Goal: Check status: Check status

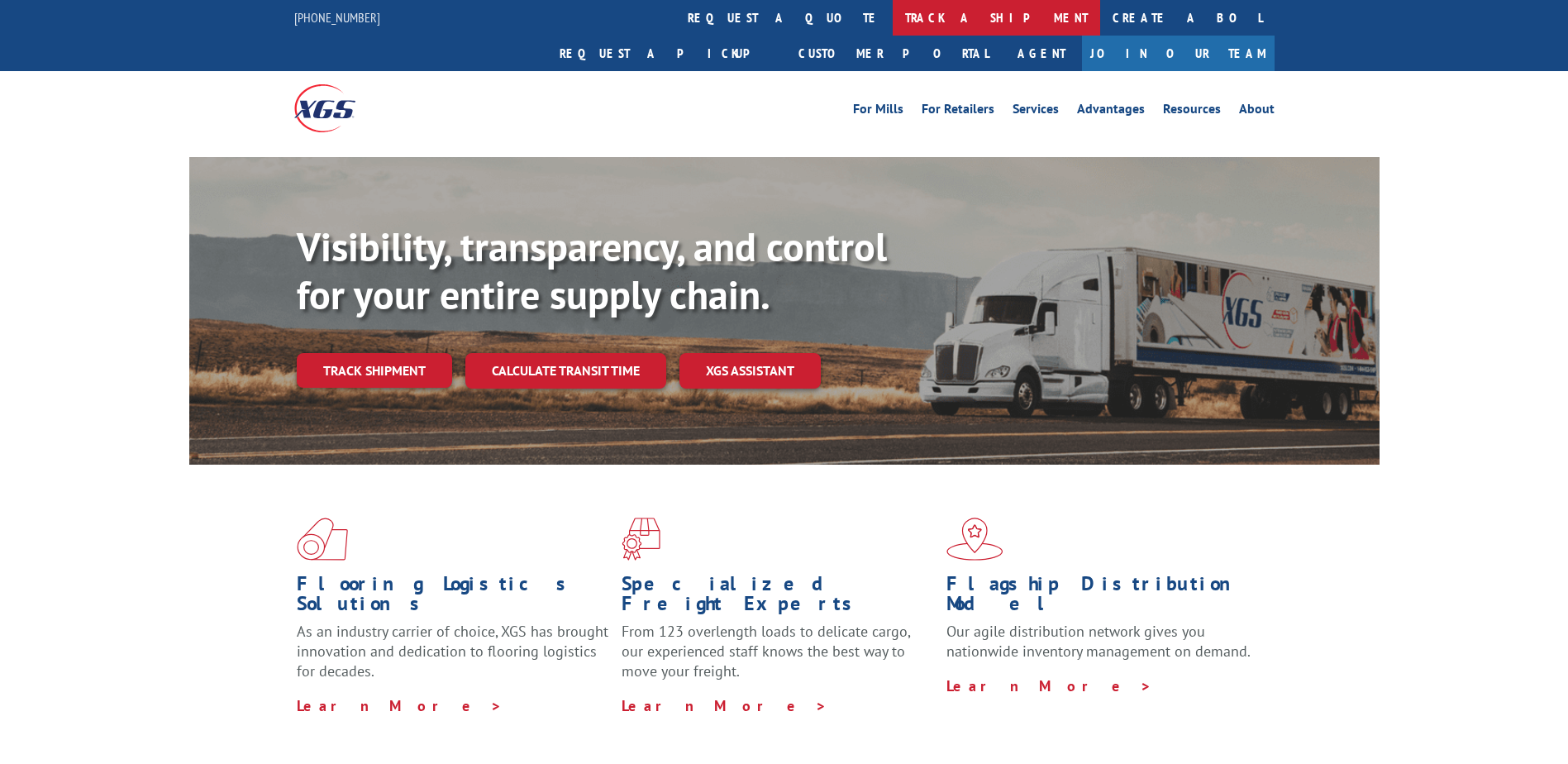
click at [893, 14] on link "track a shipment" at bounding box center [996, 18] width 208 height 36
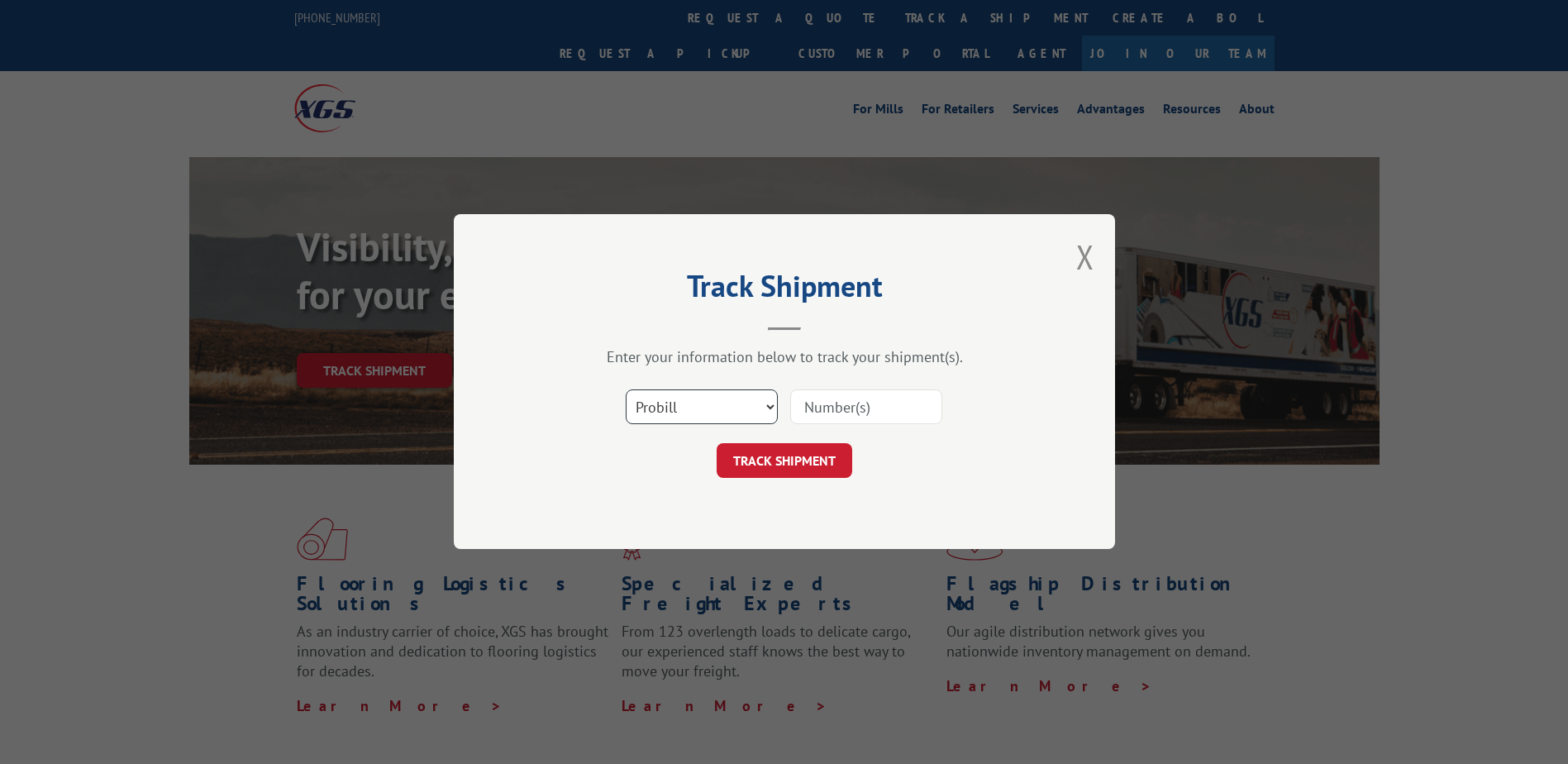
click at [773, 414] on select "Select category... Probill BOL PO" at bounding box center [701, 407] width 152 height 35
select select "po"
click at [625, 390] on select "Select category... Probill BOL PO" at bounding box center [701, 407] width 152 height 35
drag, startPoint x: 806, startPoint y: 421, endPoint x: 821, endPoint y: 420, distance: 15.0
click at [809, 420] on input at bounding box center [866, 407] width 152 height 35
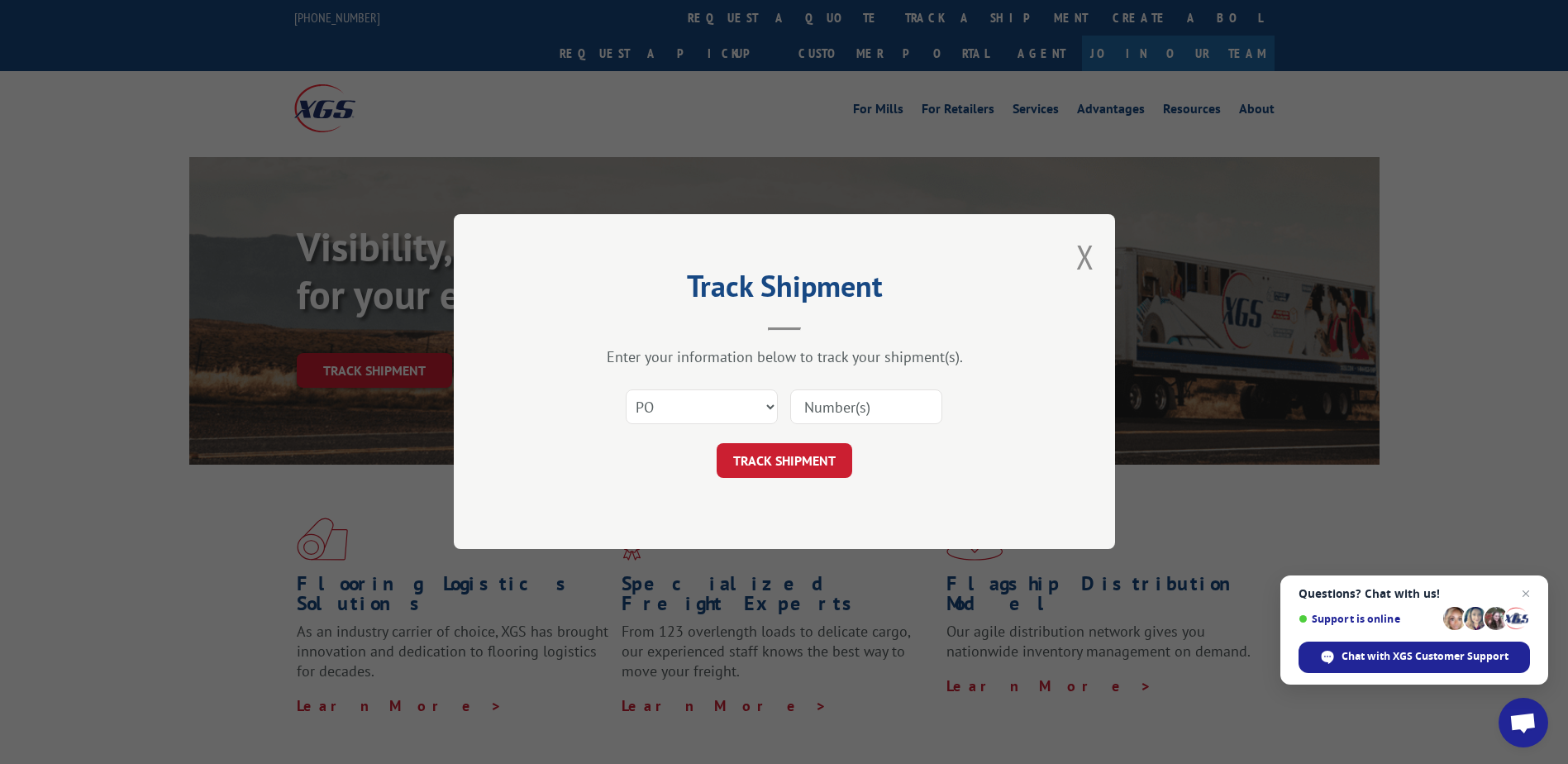
paste input "50325081304"
type input "50325081304"
click at [772, 454] on button "TRACK SHIPMENT" at bounding box center [784, 461] width 136 height 35
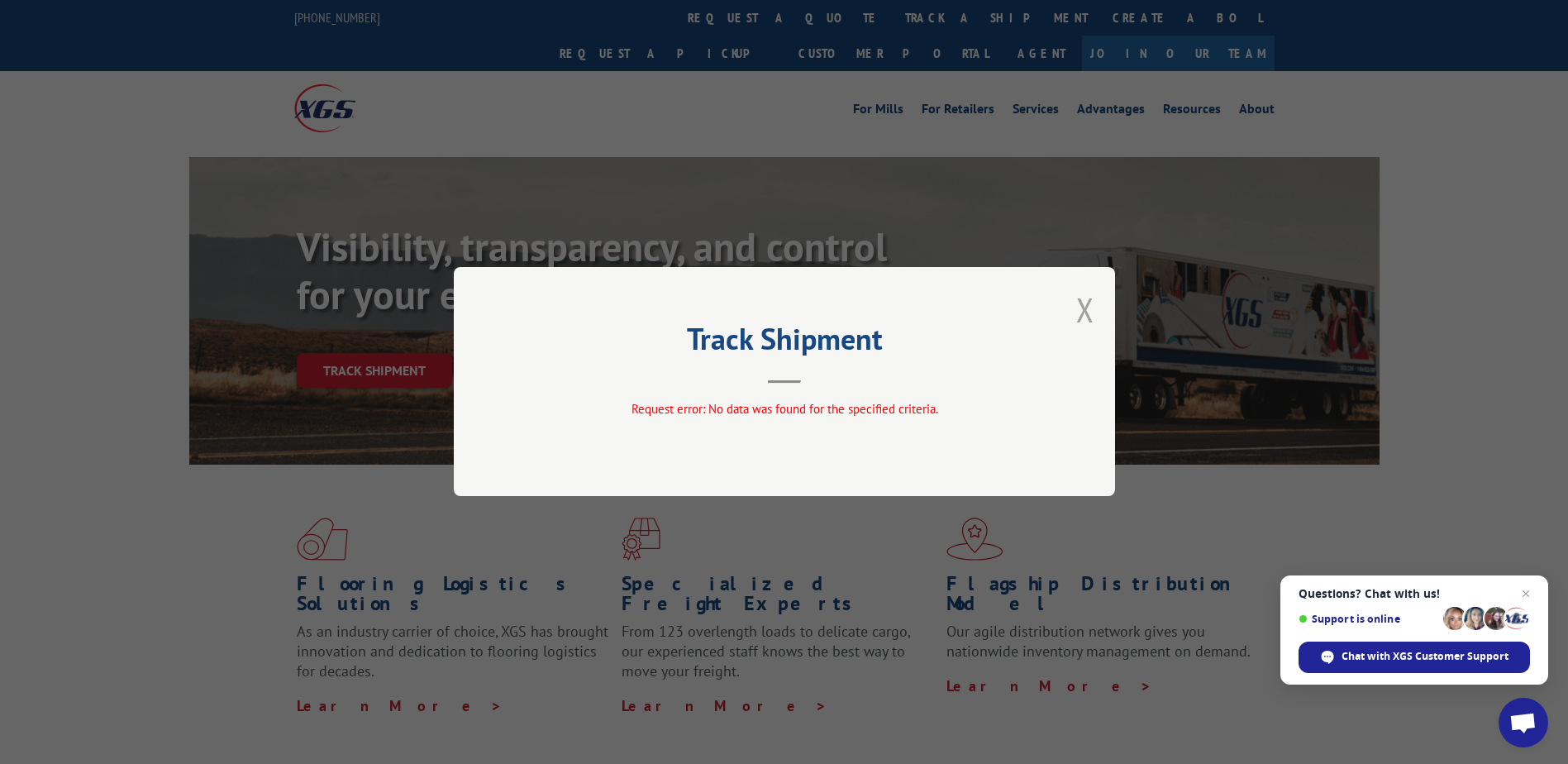
click at [1083, 322] on button "Close modal" at bounding box center [1085, 310] width 18 height 44
